Goal: Transaction & Acquisition: Download file/media

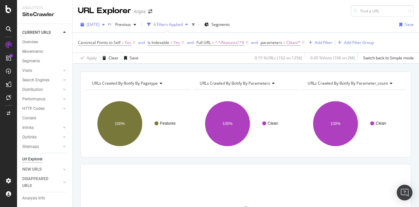
click at [100, 24] on span "[DATE]" at bounding box center [93, 25] width 13 height 6
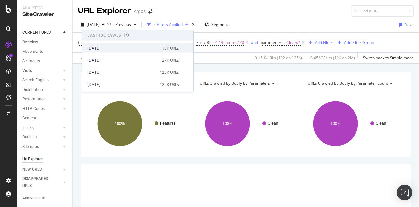
click at [109, 48] on div "2025 Oct. 13th" at bounding box center [121, 48] width 68 height 6
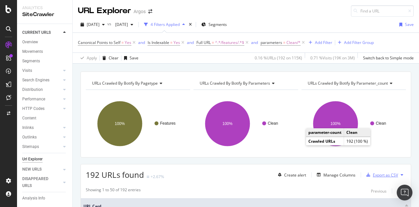
click at [382, 173] on div "Export as CSV" at bounding box center [385, 175] width 25 height 6
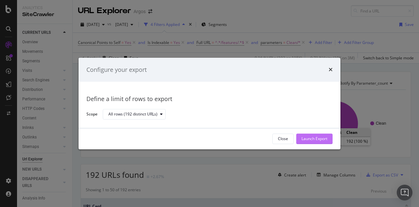
click at [308, 140] on div "Launch Export" at bounding box center [314, 139] width 26 height 6
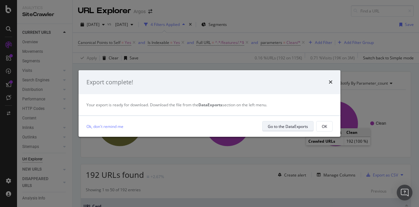
click at [284, 127] on div "Go to the DataExports" at bounding box center [288, 126] width 40 height 6
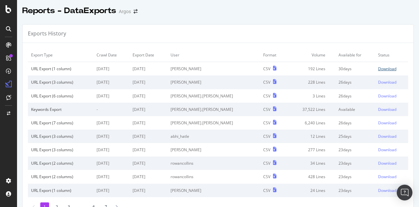
click at [378, 68] on div "Download" at bounding box center [387, 69] width 18 height 6
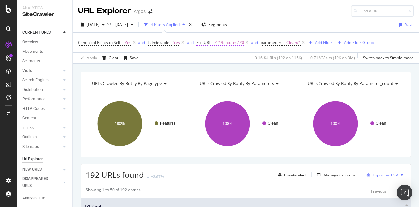
click at [234, 40] on span "^.*/features/.*$" at bounding box center [229, 42] width 29 height 9
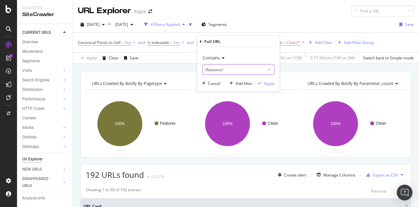
click at [224, 68] on input "/features/" at bounding box center [234, 69] width 62 height 10
paste input "/event"
drag, startPoint x: 206, startPoint y: 68, endPoint x: 201, endPoint y: 68, distance: 4.6
click at [201, 68] on div "Contains /events/ Cancel Add filter Apply" at bounding box center [238, 69] width 82 height 45
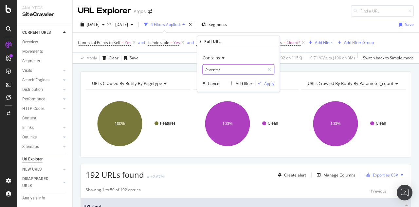
type input "/events/"
click at [225, 63] on div "Contains /events/" at bounding box center [238, 63] width 72 height 22
click at [228, 66] on input "/events/" at bounding box center [234, 69] width 62 height 10
click at [272, 83] on div "Apply" at bounding box center [269, 83] width 10 height 6
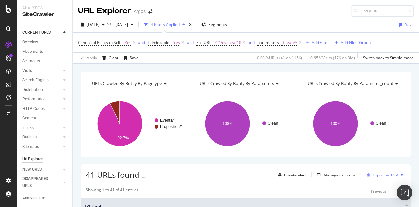
click at [380, 174] on div "Export as CSV" at bounding box center [385, 175] width 25 height 6
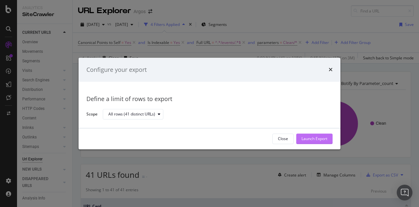
click at [308, 140] on div "Launch Export" at bounding box center [314, 139] width 26 height 6
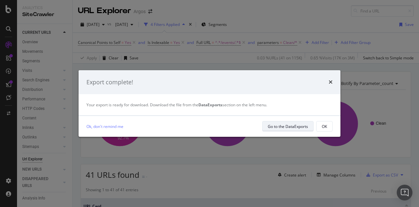
click at [297, 127] on div "Go to the DataExports" at bounding box center [288, 126] width 40 height 6
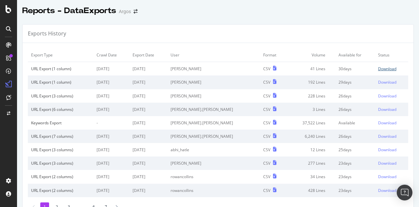
click at [378, 68] on div "Download" at bounding box center [387, 69] width 18 height 6
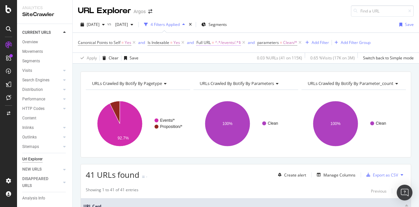
click at [221, 43] on span "^.*/events/.*$" at bounding box center [228, 42] width 26 height 9
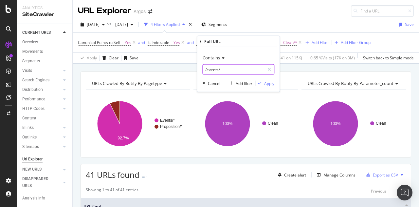
click at [221, 68] on input "/events/" at bounding box center [234, 69] width 62 height 10
paste input "/brand"
drag, startPoint x: 206, startPoint y: 68, endPoint x: 200, endPoint y: 68, distance: 5.6
click at [200, 68] on div "Contains /brands/ Cancel Add filter Apply" at bounding box center [238, 69] width 82 height 45
type input "/brands/"
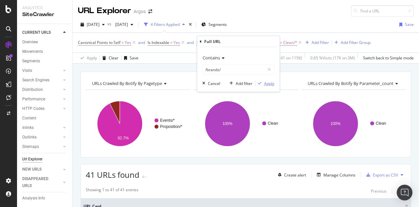
click at [269, 80] on div "Apply" at bounding box center [269, 83] width 10 height 6
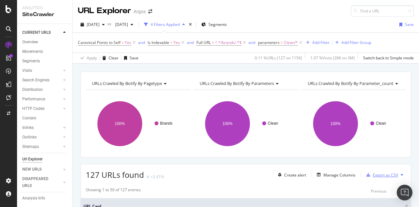
click at [378, 172] on div "Export as CSV" at bounding box center [385, 175] width 25 height 6
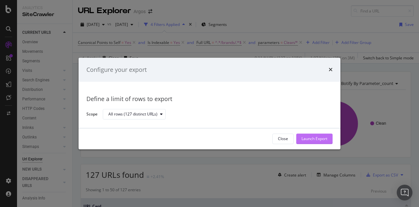
click at [329, 141] on button "Launch Export" at bounding box center [314, 138] width 36 height 10
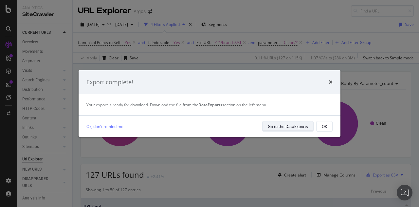
click at [300, 126] on div "Go to the DataExports" at bounding box center [288, 126] width 40 height 6
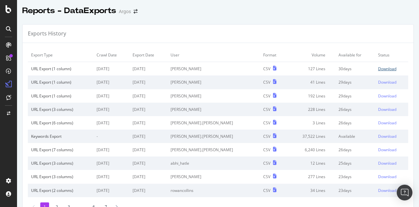
click at [378, 69] on div "Download" at bounding box center [387, 69] width 18 height 6
